Goal: Check status: Check status

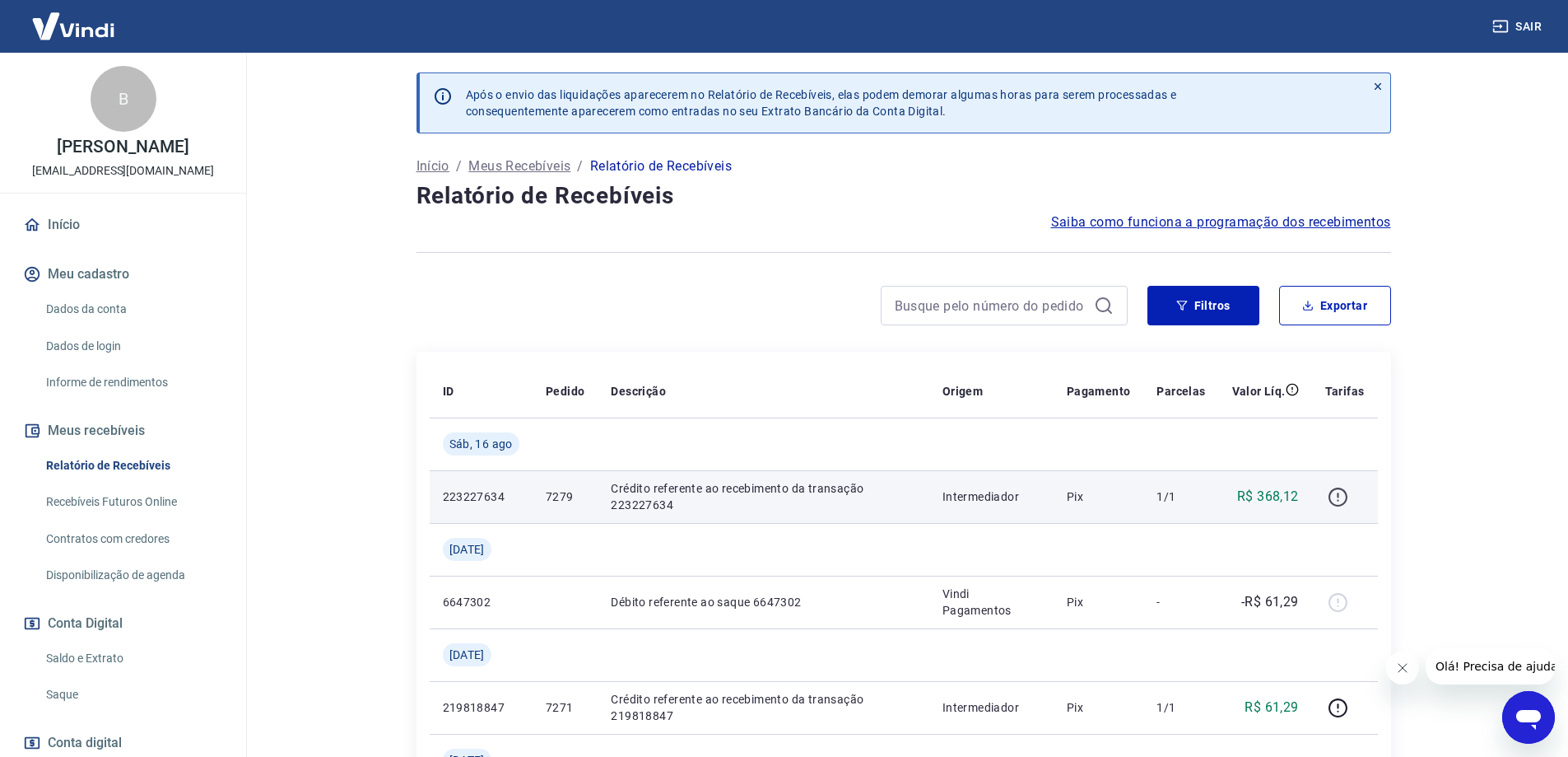
click at [1345, 494] on icon "button" at bounding box center [1338, 498] width 21 height 21
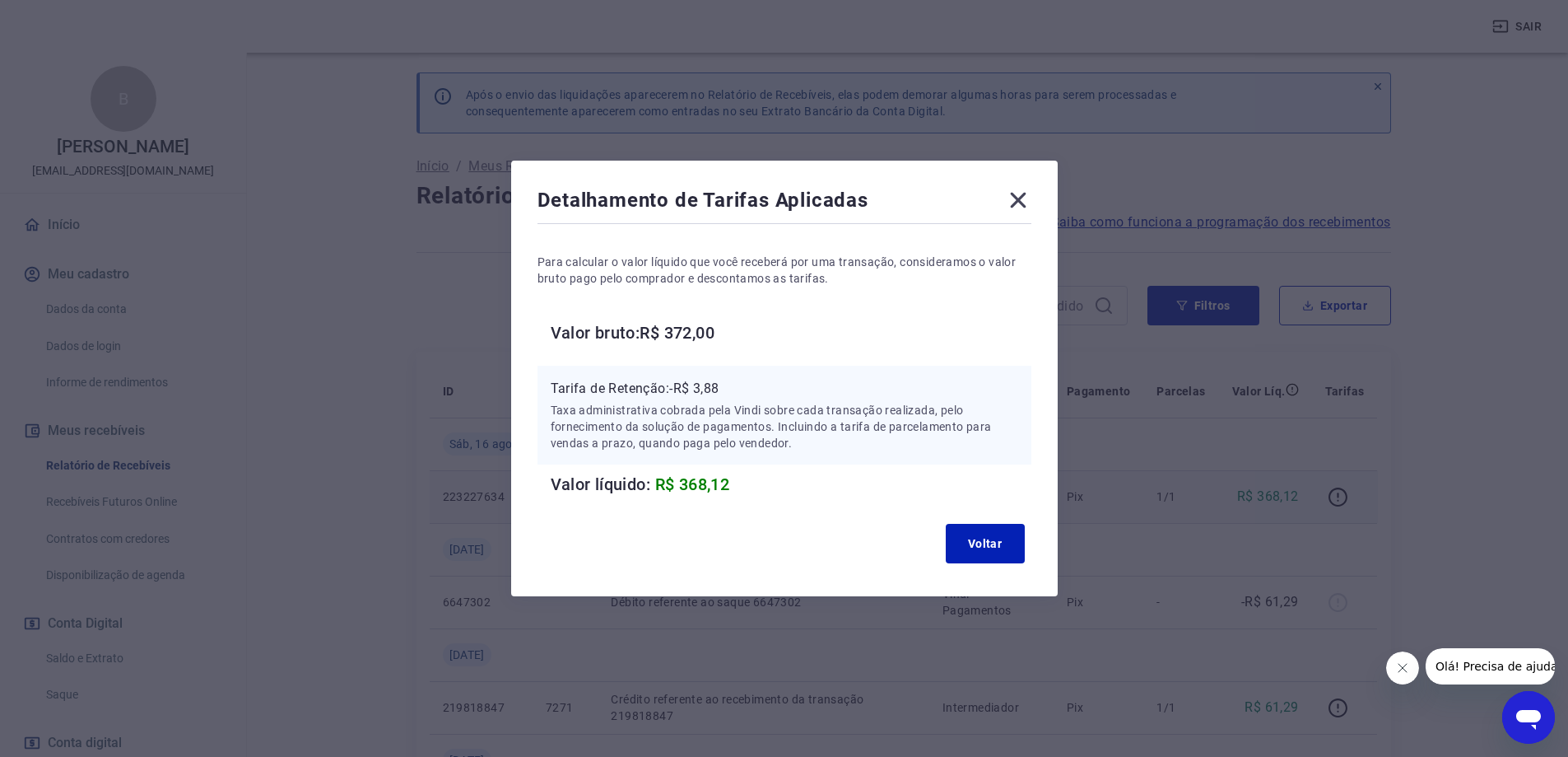
click at [1012, 201] on div "Detalhamento de Tarifas Aplicadas" at bounding box center [784, 204] width 494 height 33
click at [1018, 198] on icon at bounding box center [1018, 200] width 27 height 27
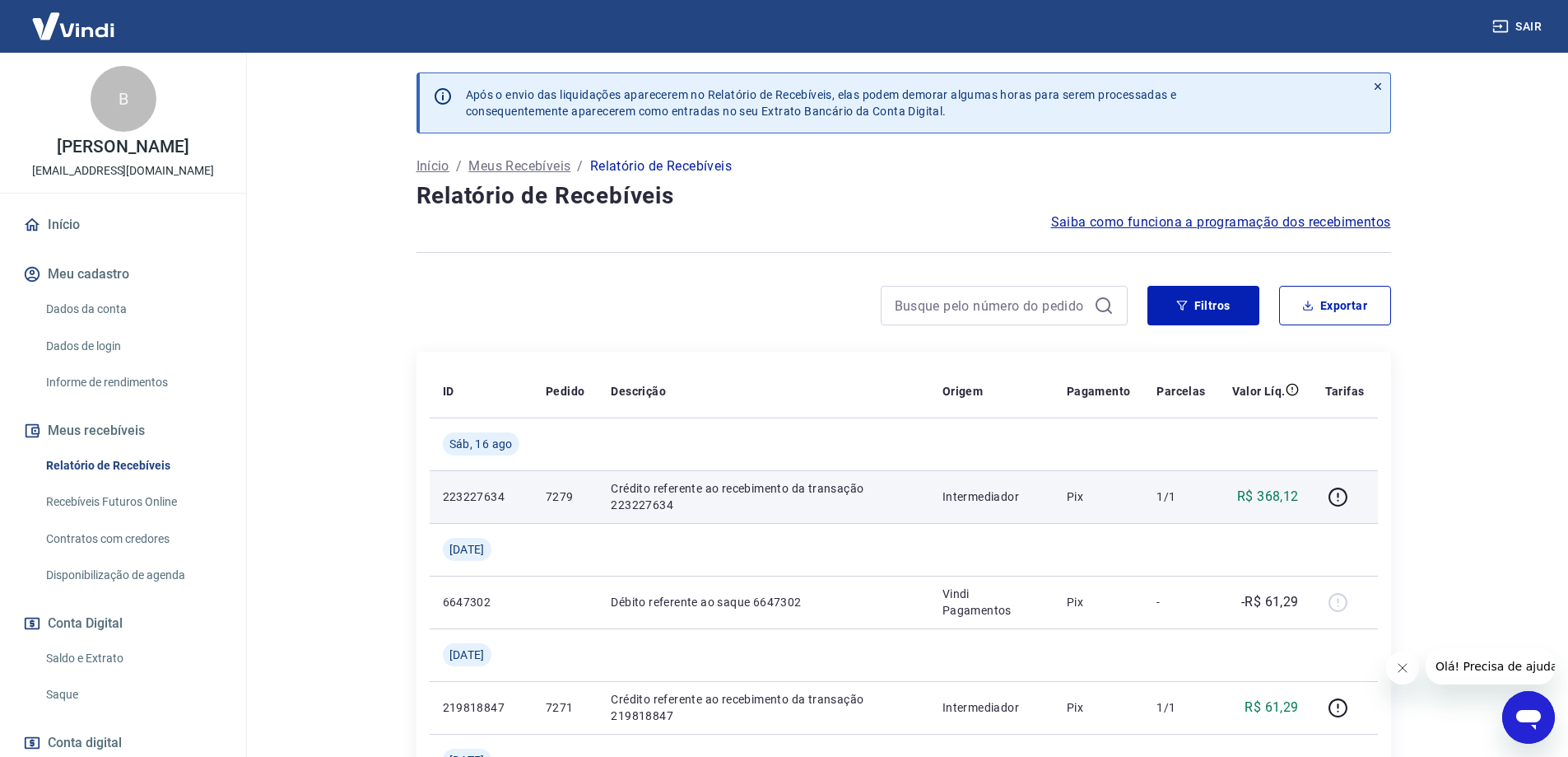
click at [80, 662] on link "Saldo e Extrato" at bounding box center [133, 658] width 187 height 34
